Goal: Task Accomplishment & Management: Complete application form

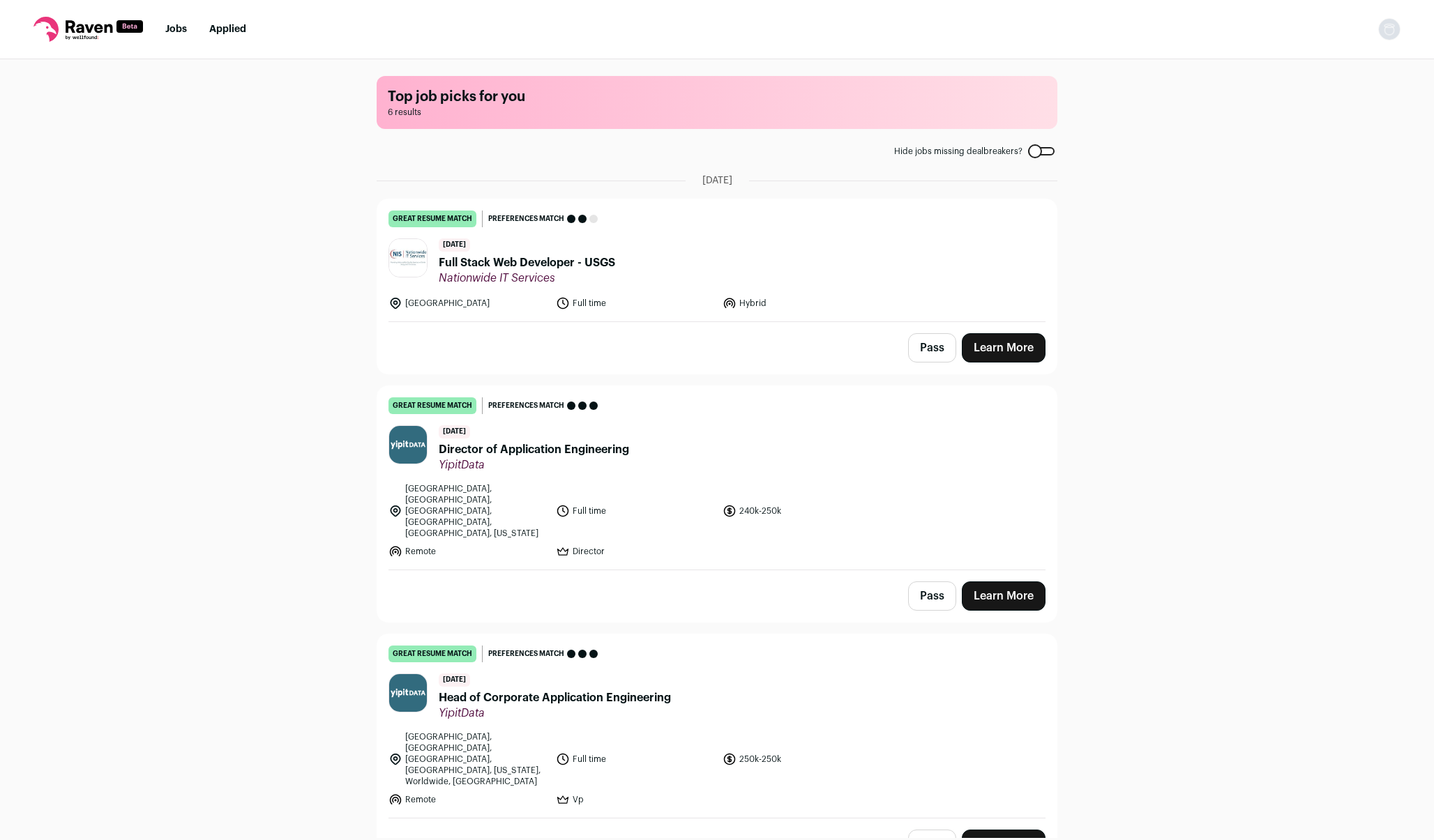
click at [574, 449] on span "Director of Application Engineering" at bounding box center [533, 450] width 190 height 17
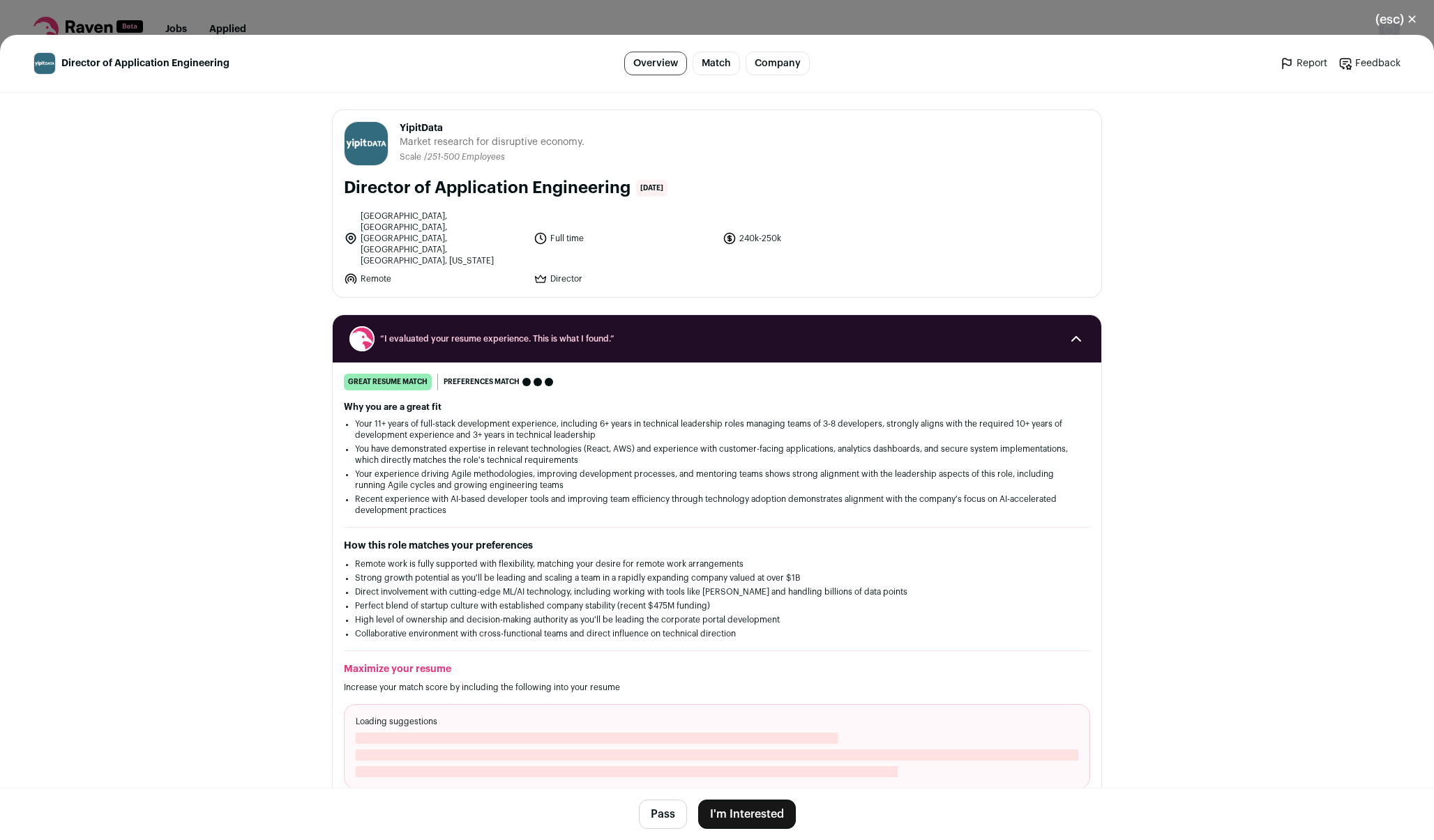
click at [753, 806] on button "I'm Interested" at bounding box center [747, 814] width 98 height 29
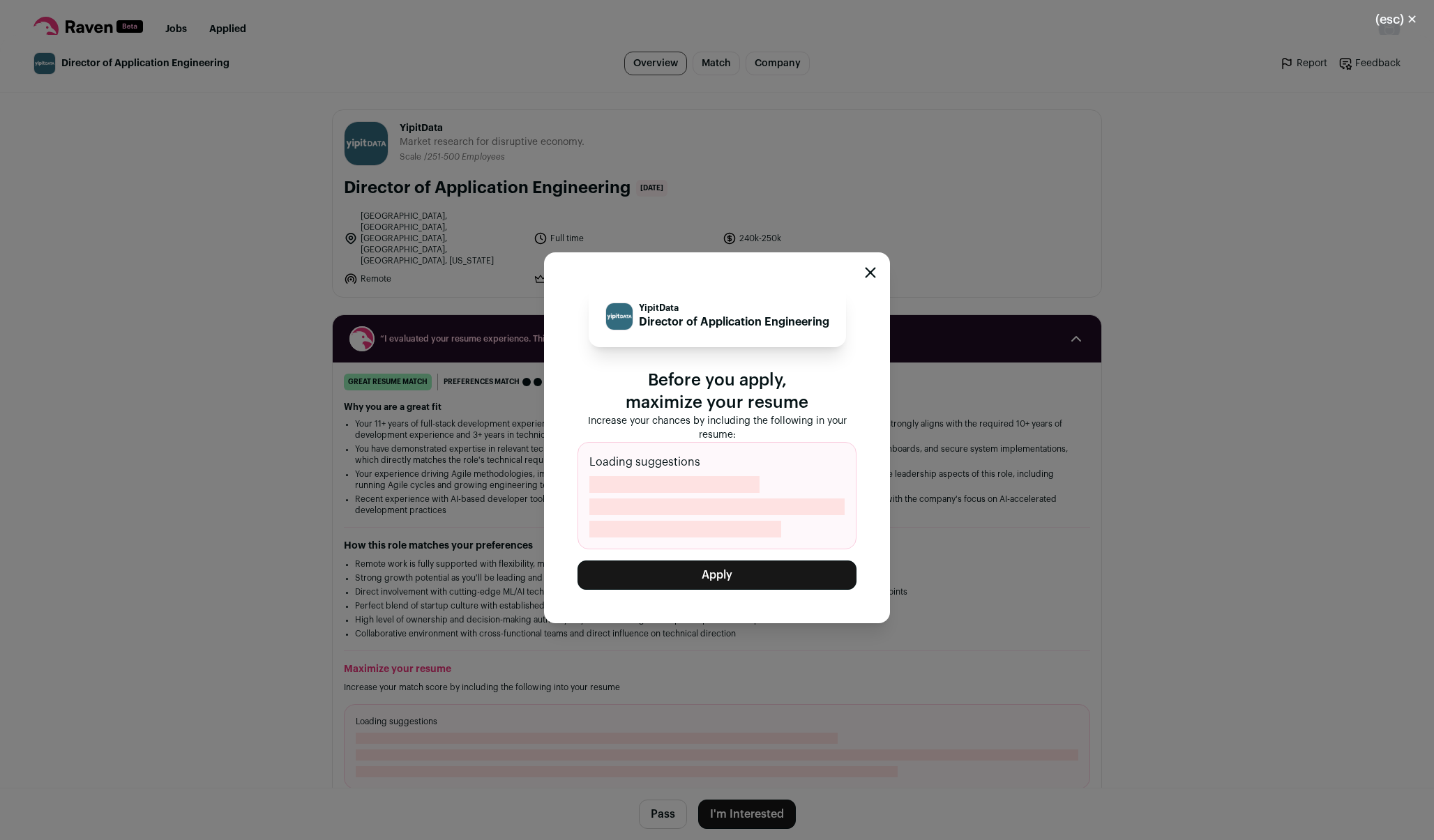
click at [718, 572] on button "Apply" at bounding box center [716, 576] width 279 height 29
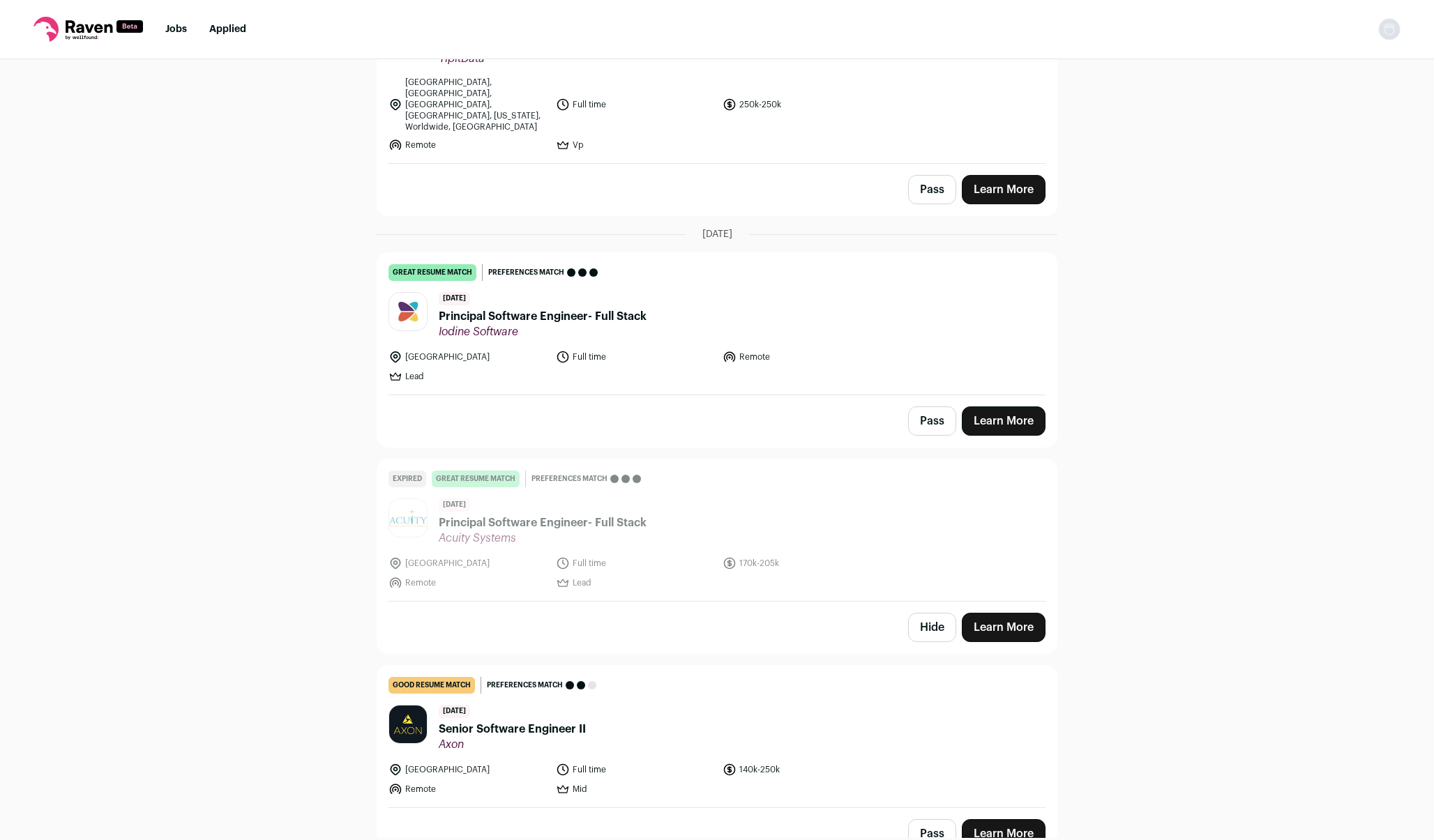
scroll to position [0, 1]
click at [1002, 406] on link "Learn More" at bounding box center [1003, 421] width 84 height 29
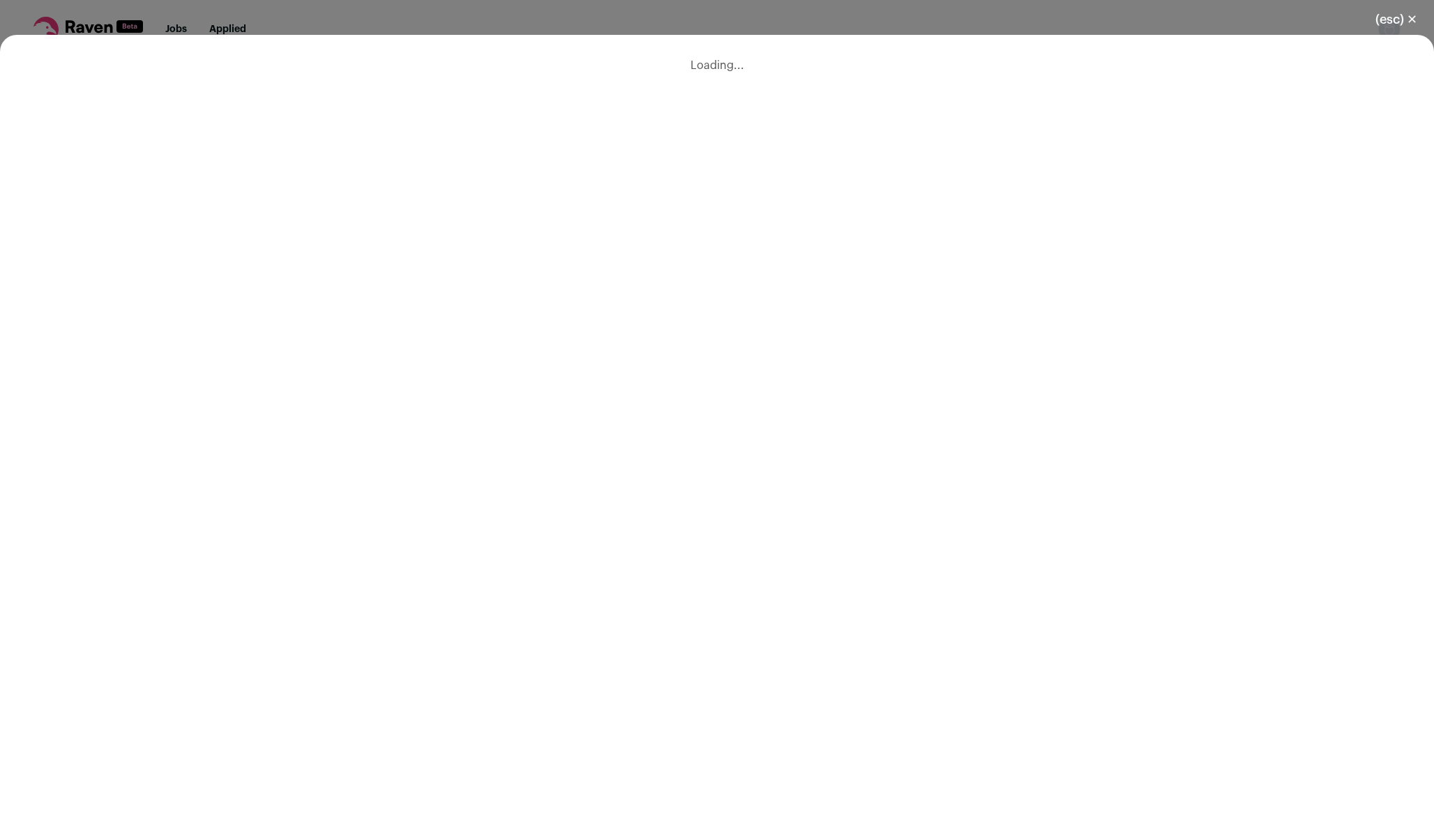
scroll to position [0, 0]
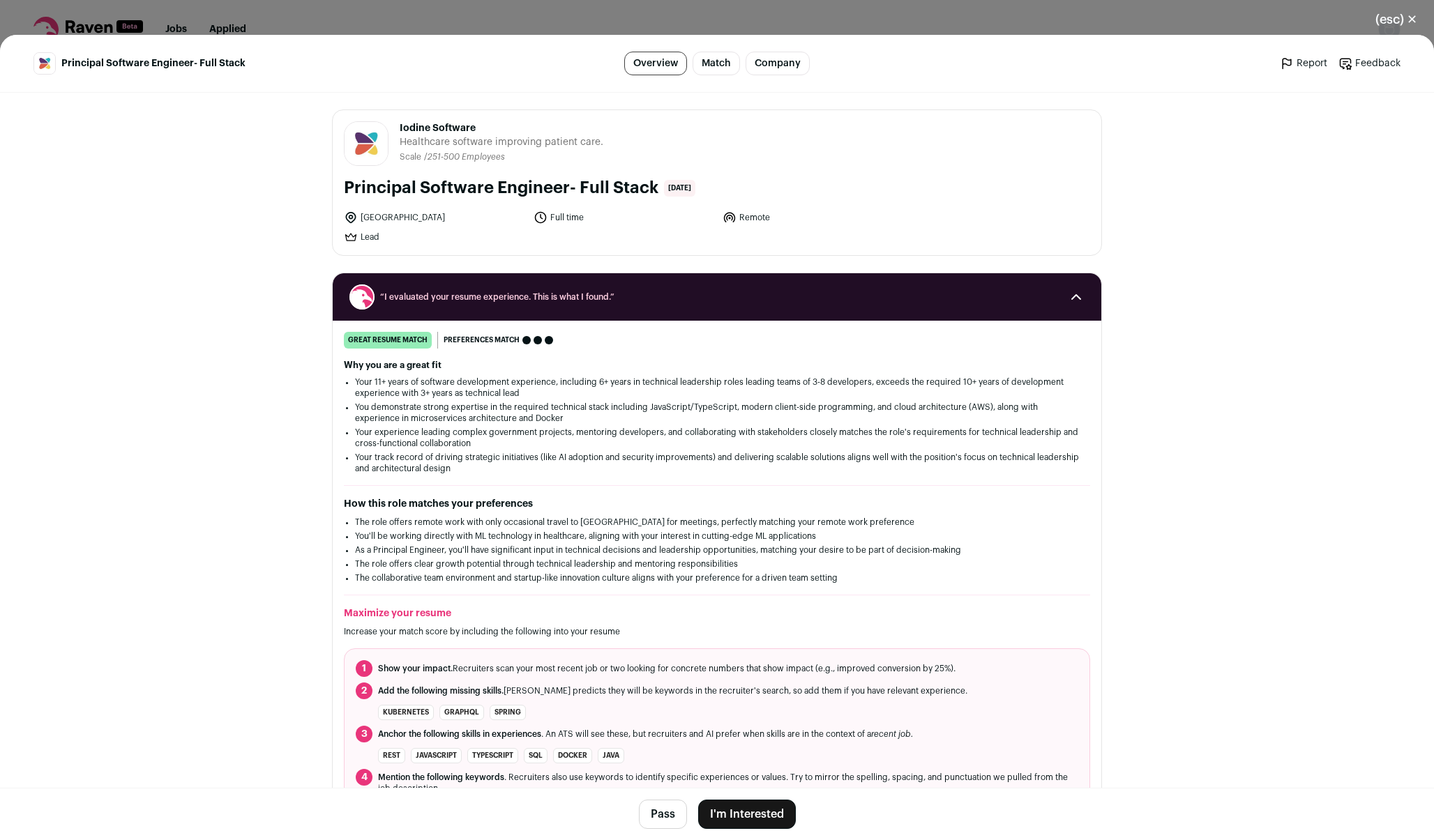
click at [734, 808] on button "I'm Interested" at bounding box center [747, 814] width 98 height 29
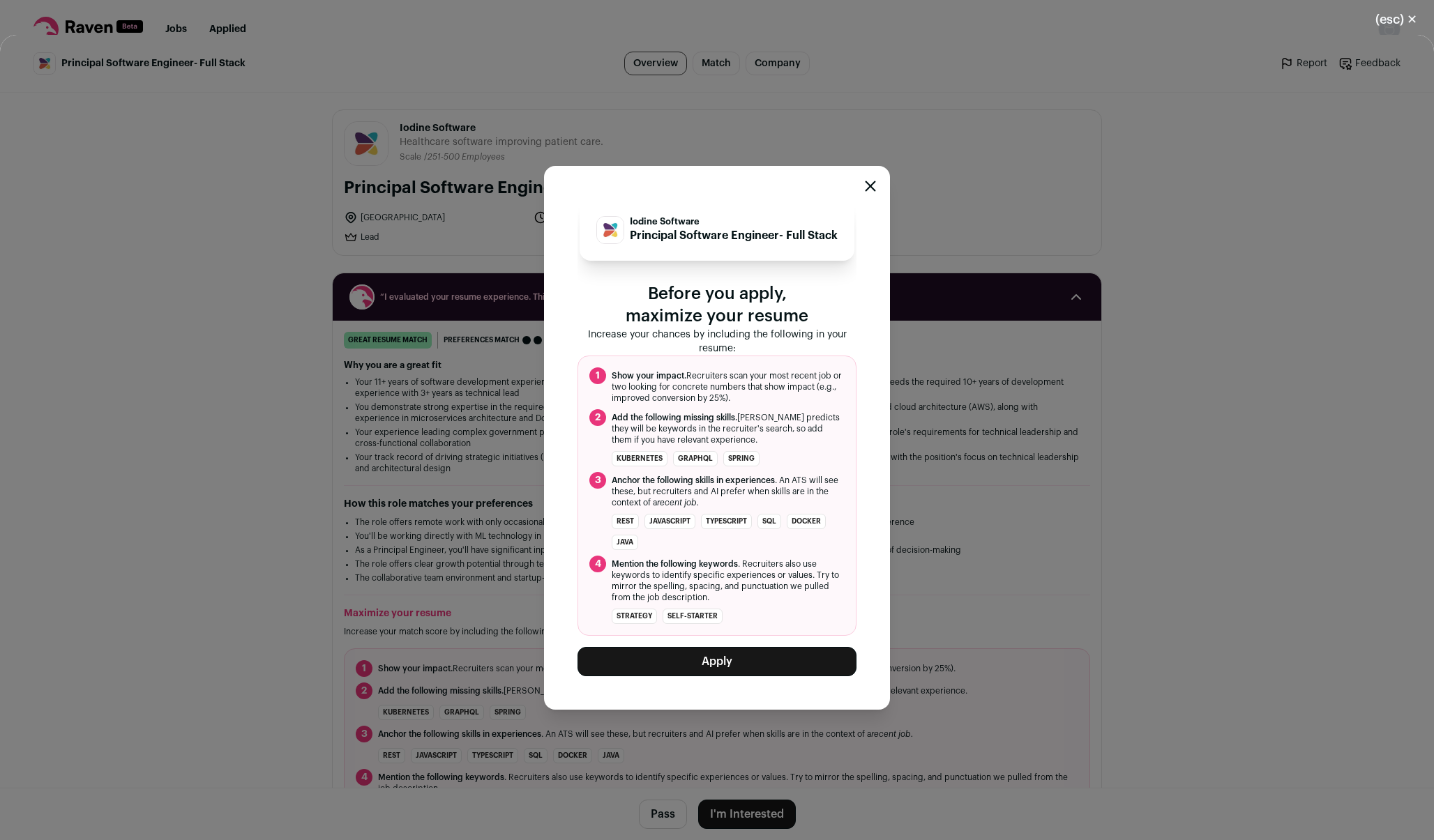
click at [705, 660] on button "Apply" at bounding box center [716, 662] width 279 height 29
